Goal: Find specific page/section: Find specific page/section

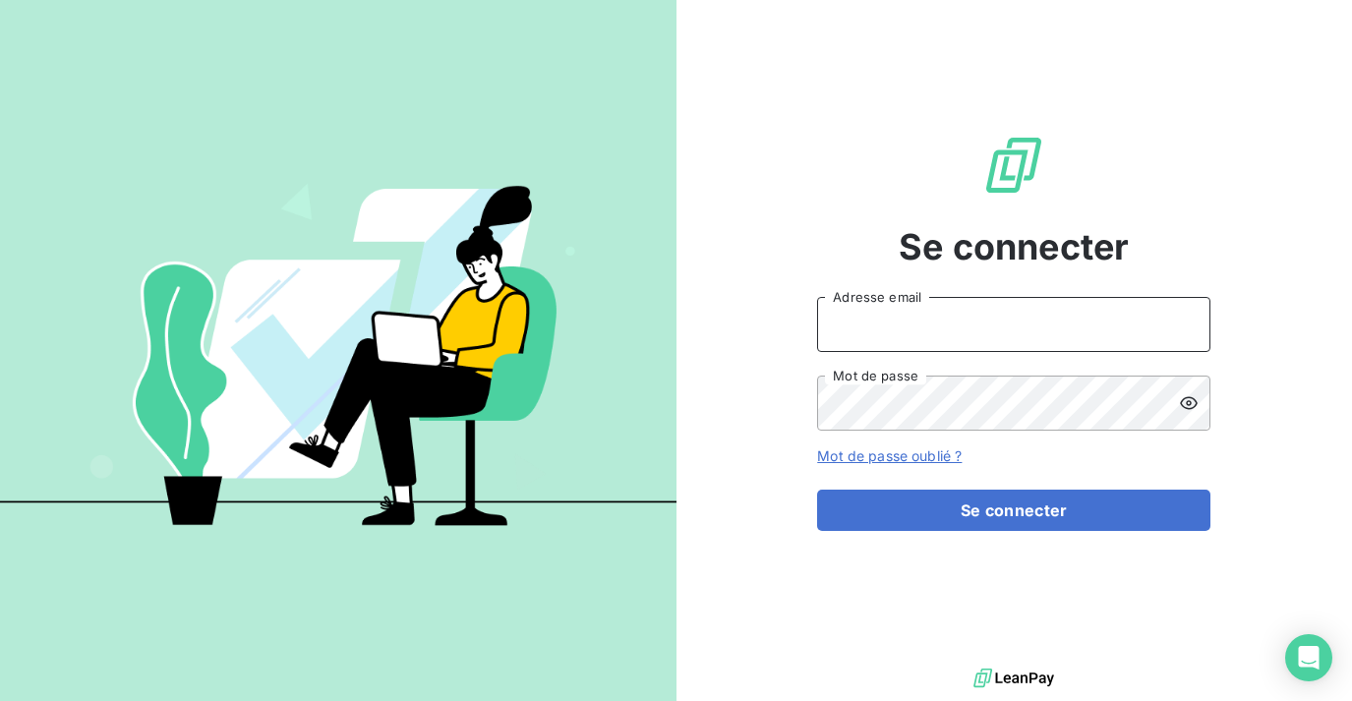
click at [1022, 338] on input "Adresse email" at bounding box center [1013, 324] width 393 height 55
type input "[EMAIL_ADDRESS][DOMAIN_NAME]"
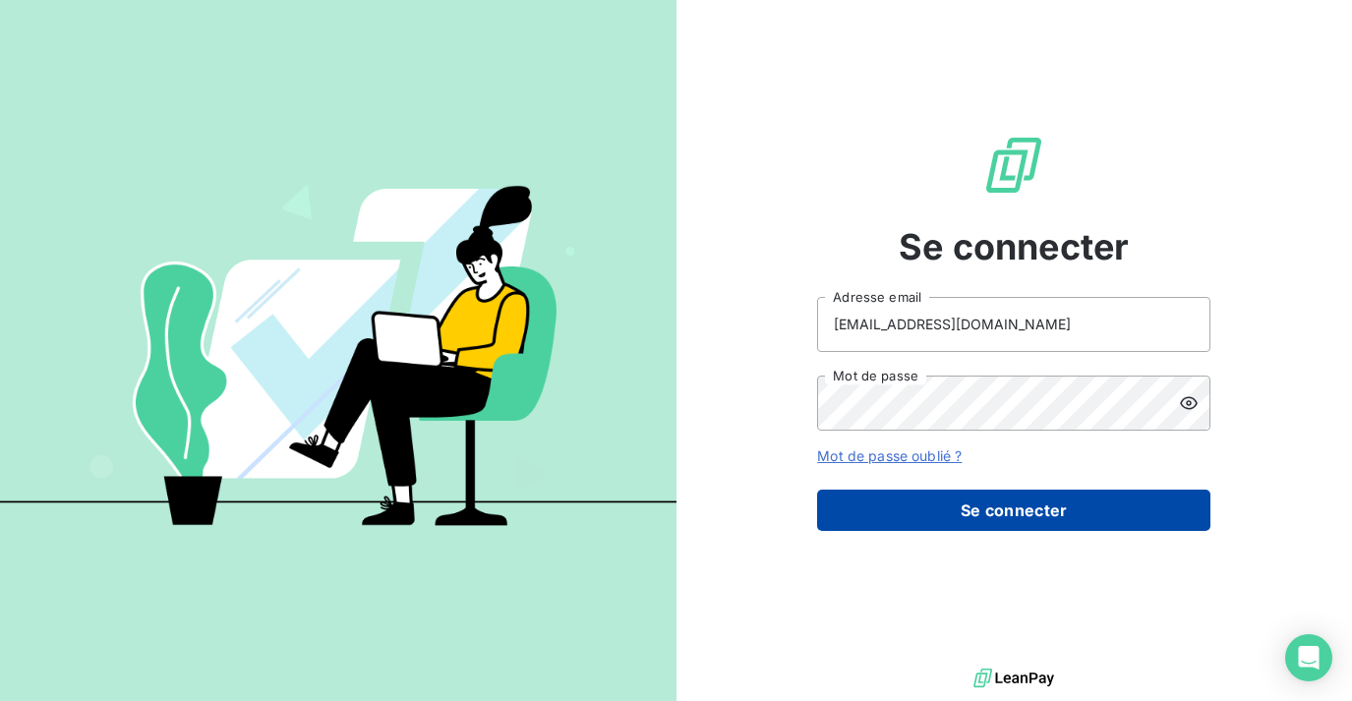
click at [901, 496] on button "Se connecter" at bounding box center [1013, 510] width 393 height 41
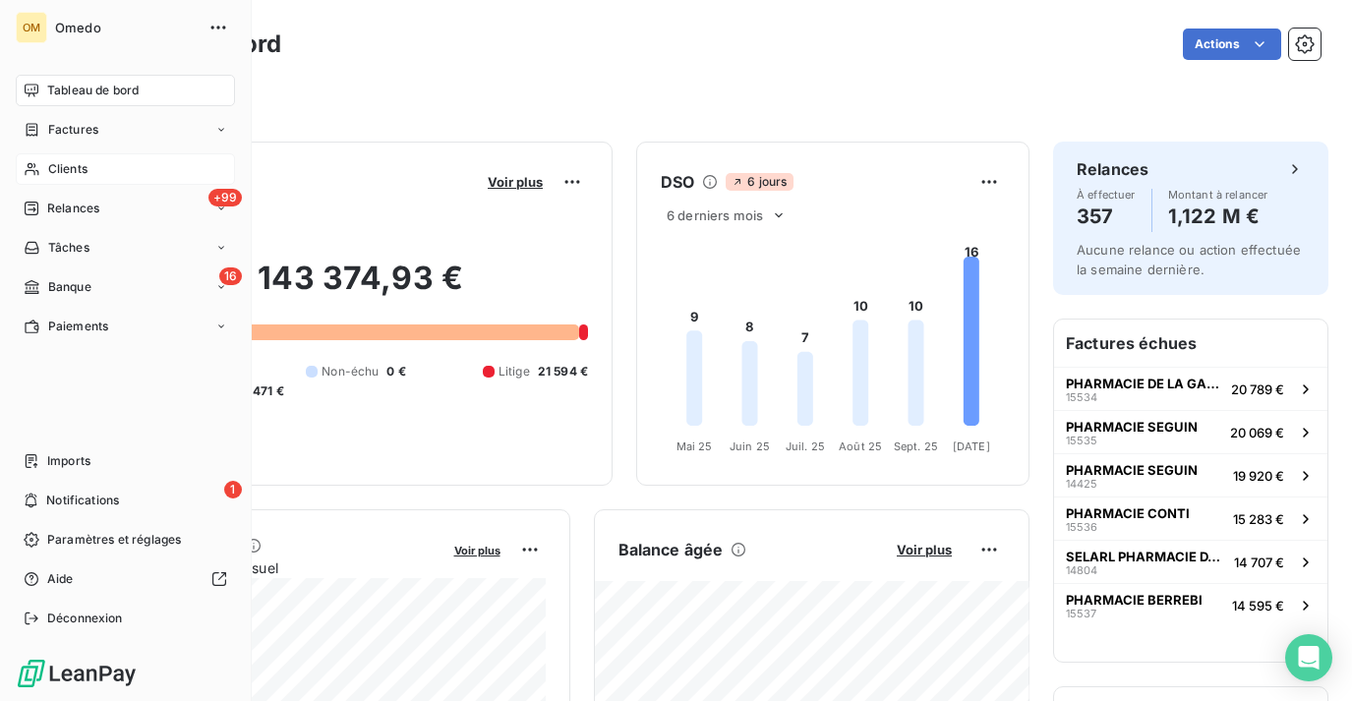
click at [104, 175] on div "Clients" at bounding box center [125, 168] width 219 height 31
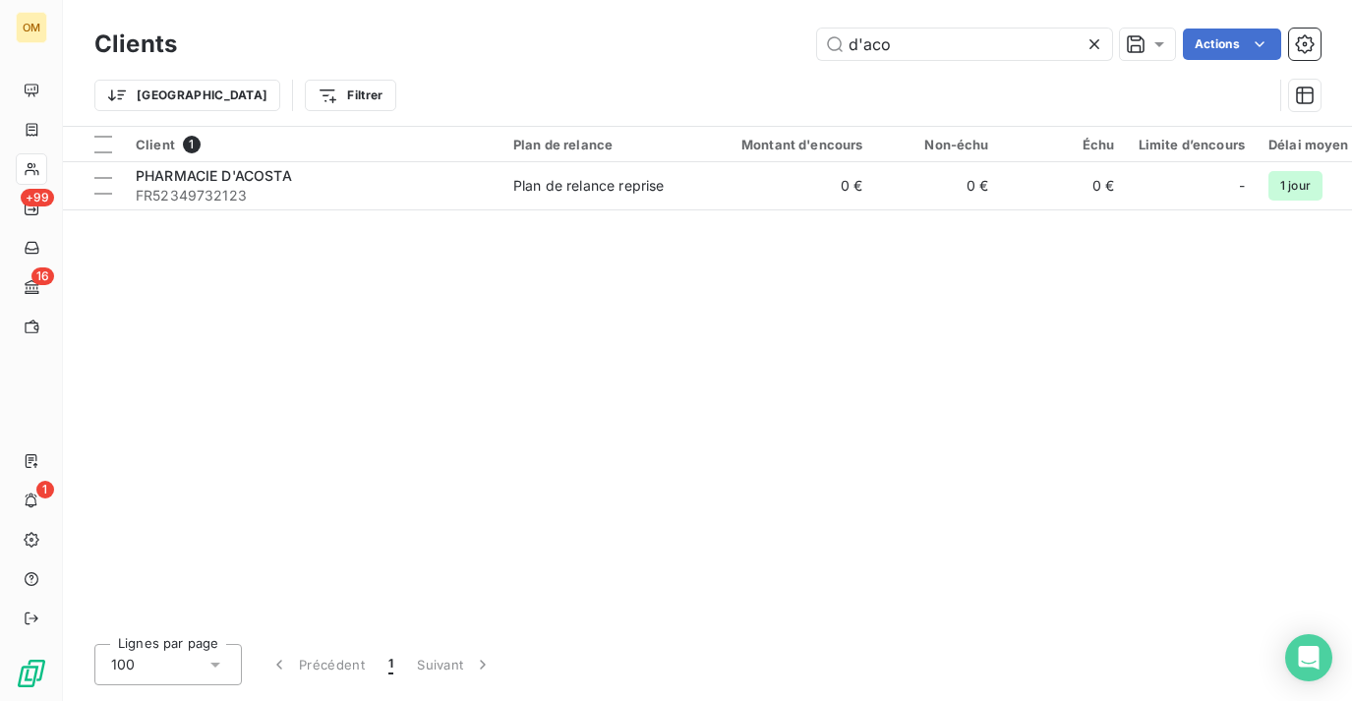
click at [1095, 36] on icon at bounding box center [1094, 44] width 20 height 20
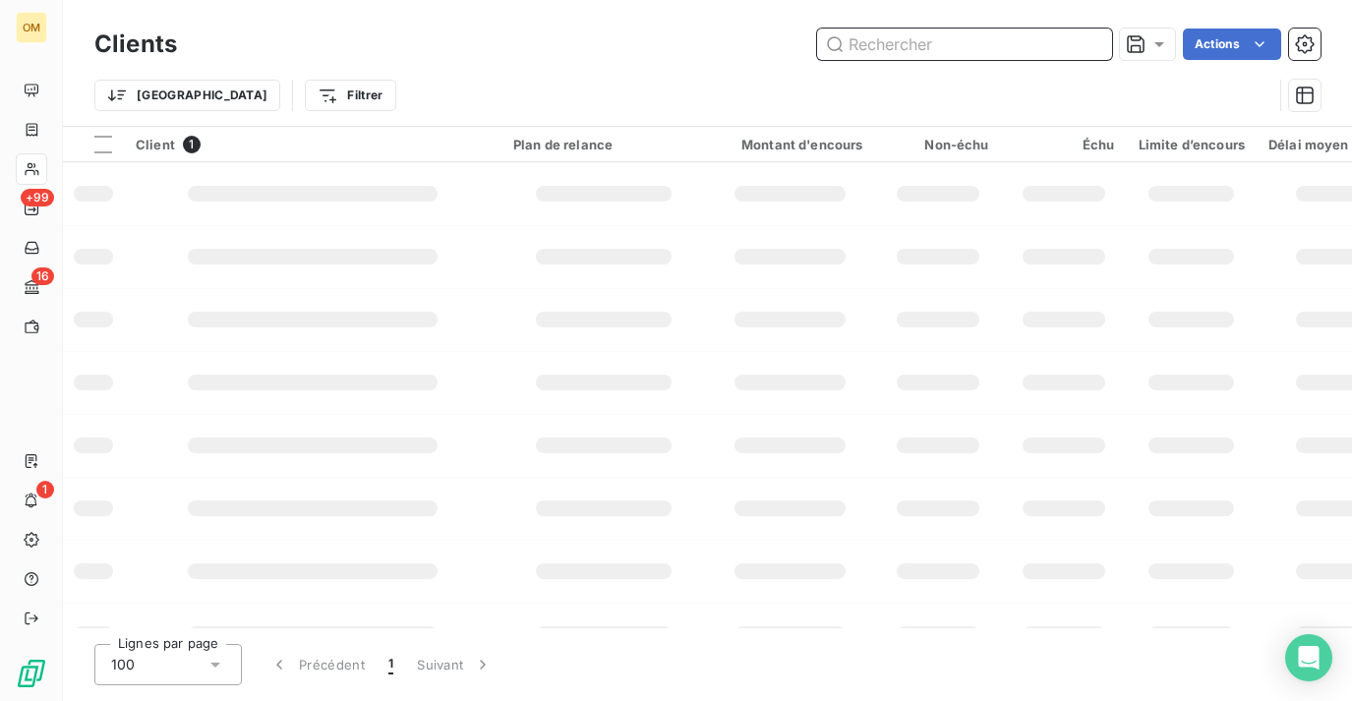
click at [981, 51] on input "text" at bounding box center [964, 44] width 295 height 31
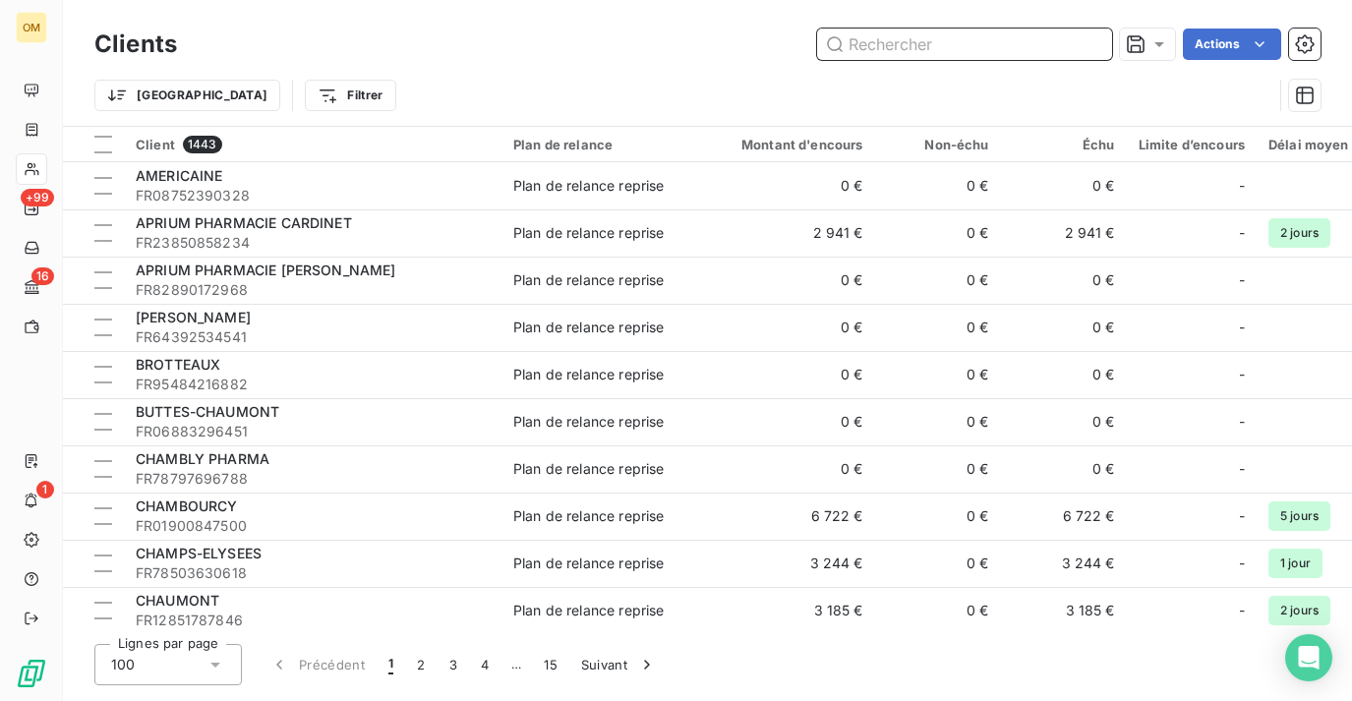
paste input "PHARMACIE DU FAUBOURG SAINT HONORE"
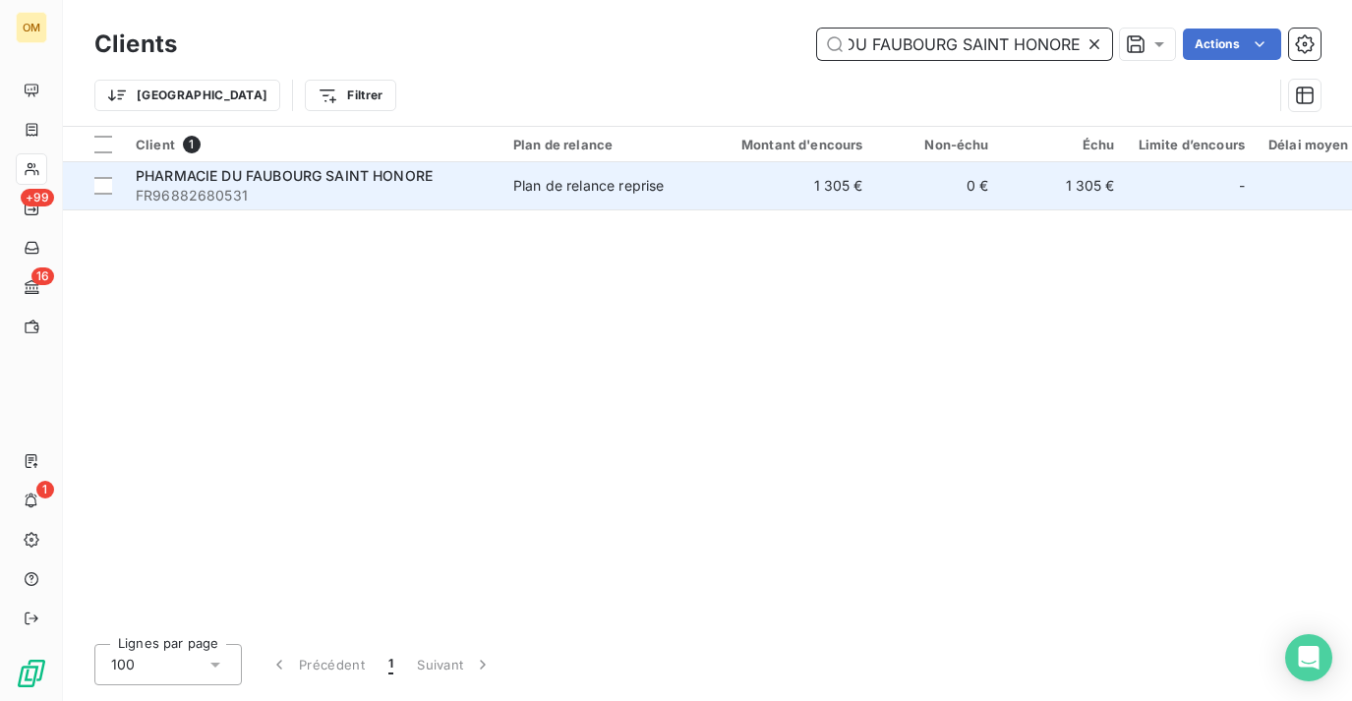
type input "PHARMACIE DU FAUBOURG SAINT HONORE"
click at [827, 170] on td "1 305 €" at bounding box center [790, 185] width 169 height 47
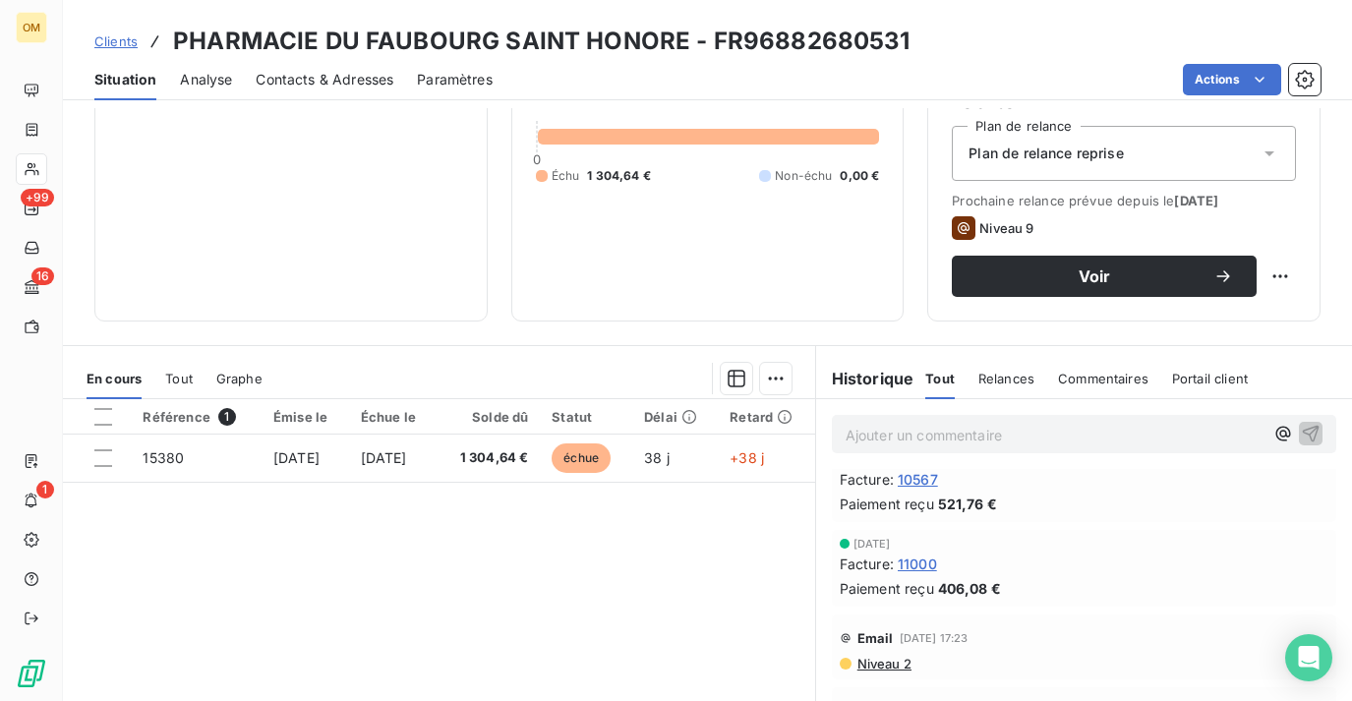
scroll to position [283, 0]
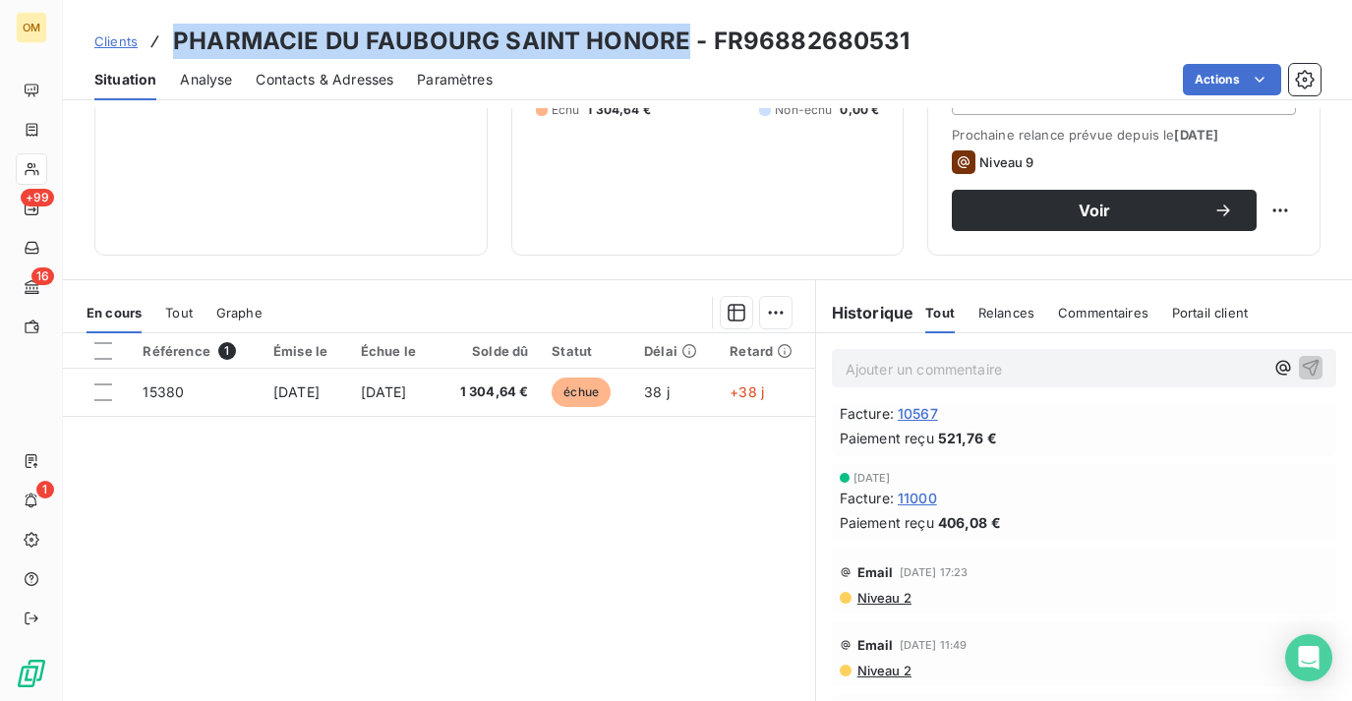
drag, startPoint x: 171, startPoint y: 37, endPoint x: 683, endPoint y: 36, distance: 512.2
click at [683, 36] on h3 "PHARMACIE DU FAUBOURG SAINT HONORE - FR96882680531" at bounding box center [541, 41] width 737 height 35
copy h3 "PHARMACIE DU FAUBOURG SAINT HONORE"
